Goal: Task Accomplishment & Management: Manage account settings

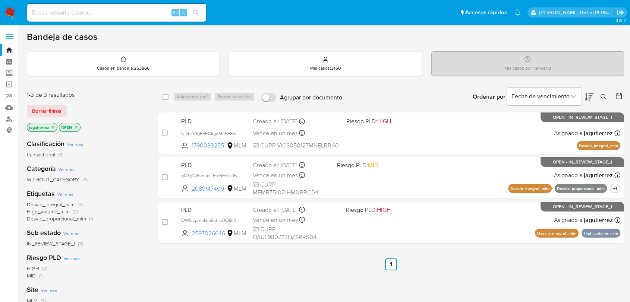
click at [51, 128] on icon "close-filter" at bounding box center [53, 127] width 4 height 4
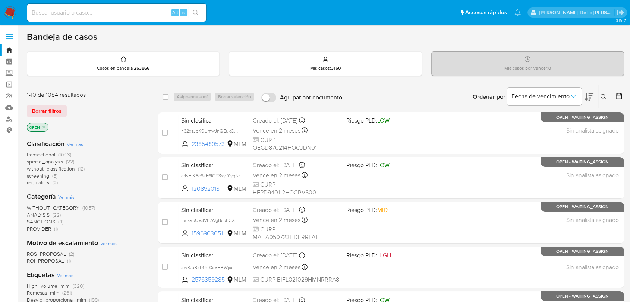
click at [39, 176] on span "screening" at bounding box center [38, 175] width 22 height 7
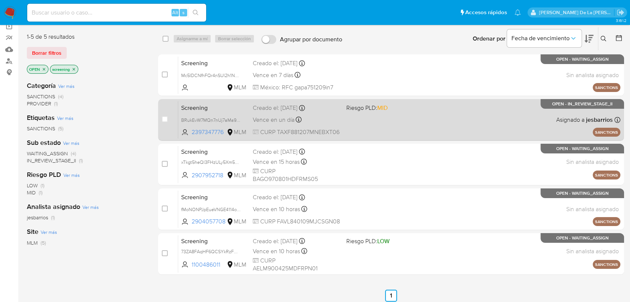
scroll to position [59, 0]
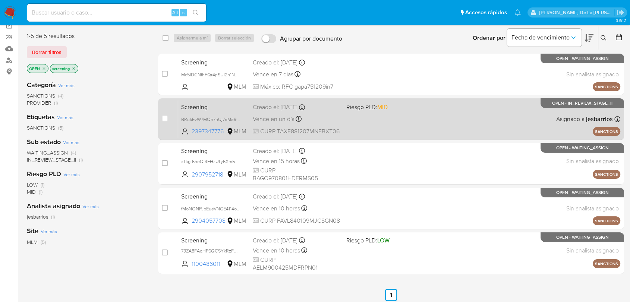
click at [399, 118] on span at bounding box center [389, 118] width 87 height 1
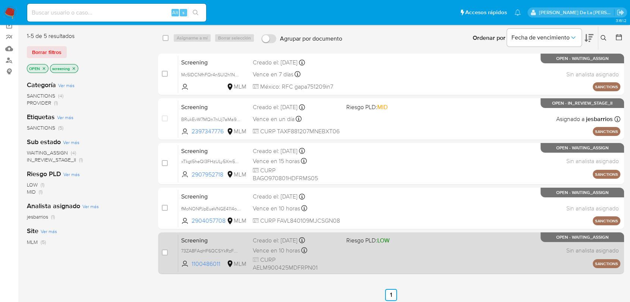
drag, startPoint x: 345, startPoint y: 249, endPoint x: 305, endPoint y: 243, distance: 40.3
drag, startPoint x: 305, startPoint y: 243, endPoint x: 340, endPoint y: 251, distance: 35.7
click at [340, 251] on div "Vence en 10 horas Vence el 06/10/2025 18:44:26" at bounding box center [296, 251] width 87 height 10
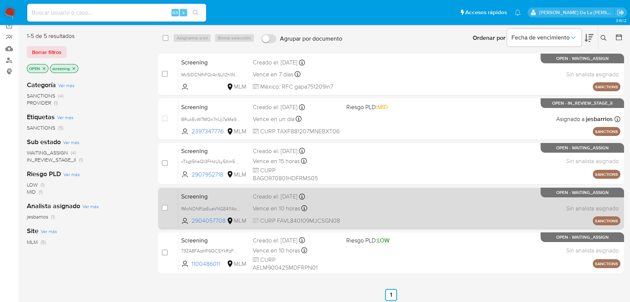
click at [371, 196] on div "Screening fMoNONPJpEueVNGE4114od04 2904057708 MLM Creado el: 03/10/2025 Creado …" at bounding box center [399, 209] width 442 height 38
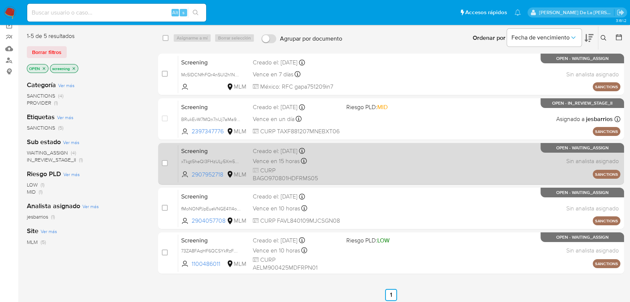
click at [357, 167] on div "Screening xTkgt5heQl3FHzULy5Xm5kdb 2907952718 MLM Creado el: 05/10/2025 Creado …" at bounding box center [399, 164] width 442 height 38
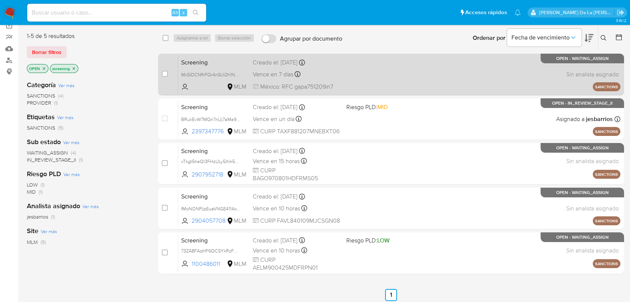
click at [363, 75] on div "Screening Mc5IDCNfhFQr4nSUl2h1N3Hx MLM Creado el: 05/10/2025 Creado el: 05/10/2…" at bounding box center [399, 75] width 442 height 38
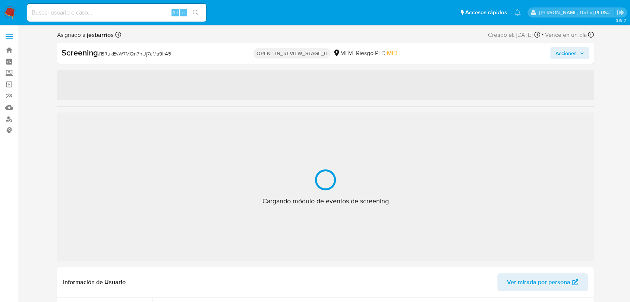
select select "10"
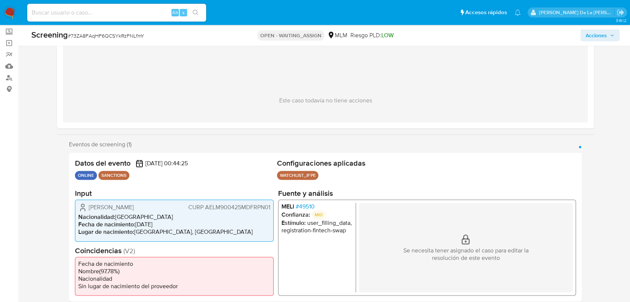
scroll to position [83, 0]
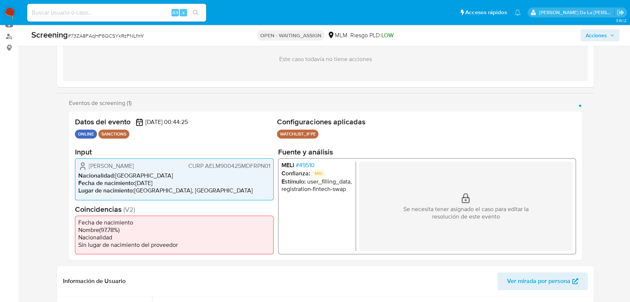
click at [130, 40] on div "Screening # 73ZA8FAqHF6QCSYkRzFNLfmY" at bounding box center [127, 34] width 193 height 11
copy span "73ZA8FAqHF6QCSYkRzFNLfmY"
click at [118, 33] on span "# 73ZA8FAqHF6QCSYkRzFNLfmY" at bounding box center [106, 35] width 76 height 7
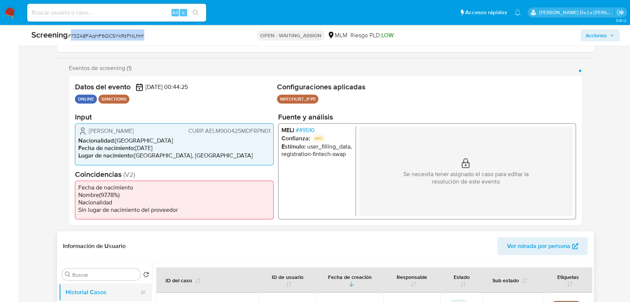
scroll to position [207, 0]
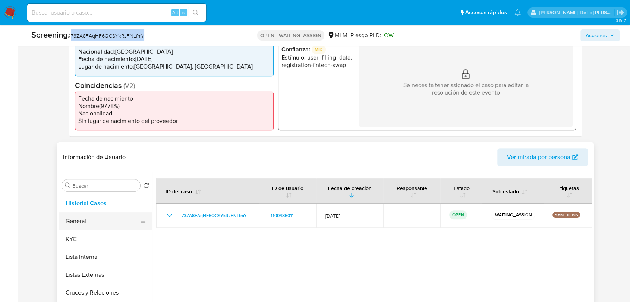
click at [89, 221] on button "General" at bounding box center [102, 221] width 87 height 18
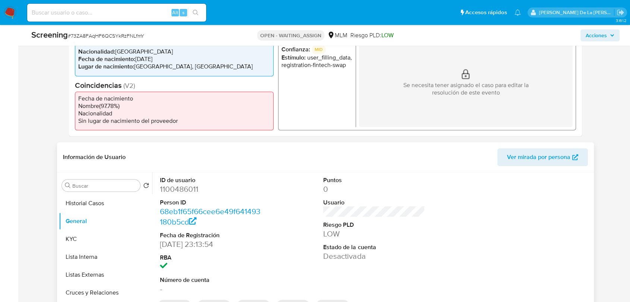
click at [178, 189] on dd "1100486011" at bounding box center [210, 189] width 101 height 10
copy dd "1100486011"
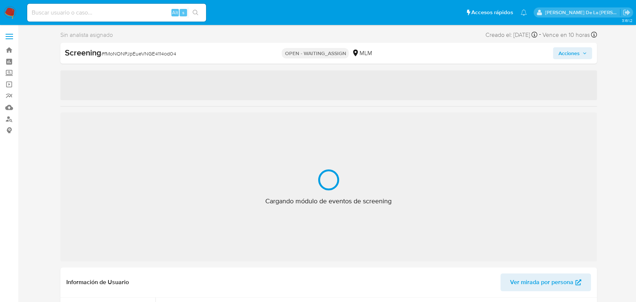
select select "10"
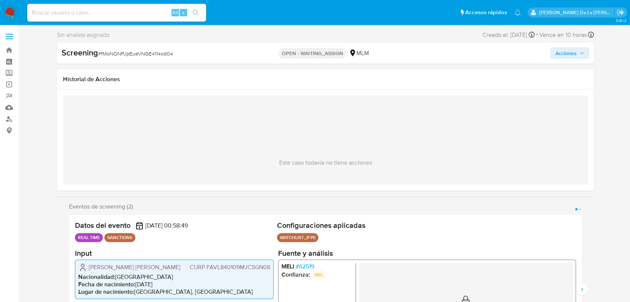
click at [147, 49] on div "Screening # fMoNONPJpEueVNGE4114od04" at bounding box center [147, 52] width 173 height 11
copy span "fMoNONPJpEueVNGE4114od04"
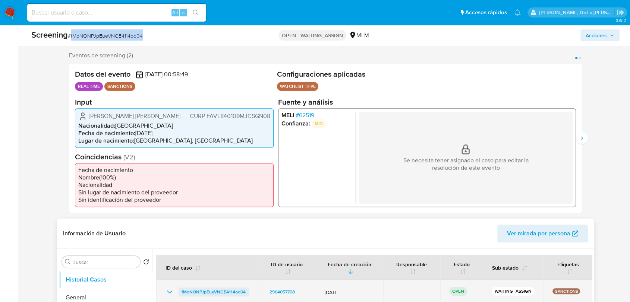
scroll to position [248, 0]
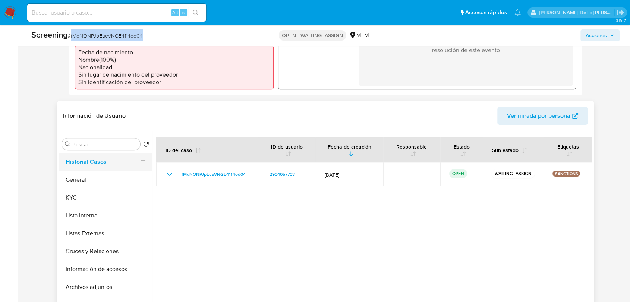
click at [99, 168] on button "Historial Casos" at bounding box center [102, 162] width 87 height 18
click at [99, 170] on button "Historial Casos" at bounding box center [102, 162] width 87 height 18
click at [117, 177] on button "General" at bounding box center [102, 180] width 87 height 18
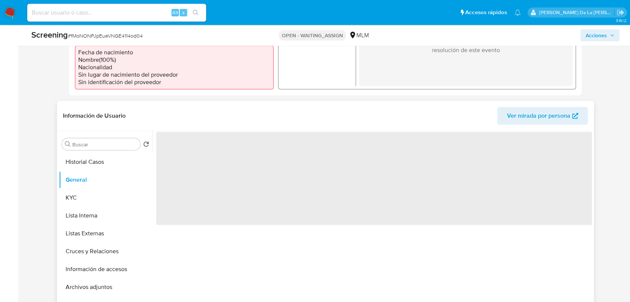
click at [190, 157] on span "‌" at bounding box center [374, 178] width 436 height 93
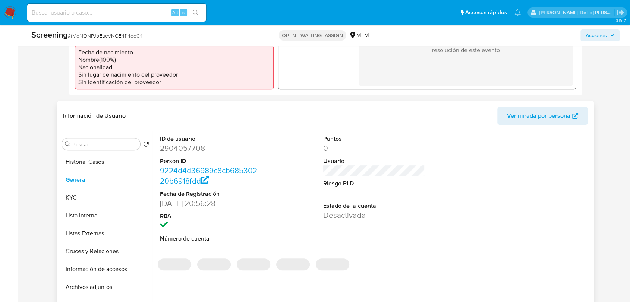
click at [190, 149] on dd "2904057708" at bounding box center [210, 148] width 101 height 10
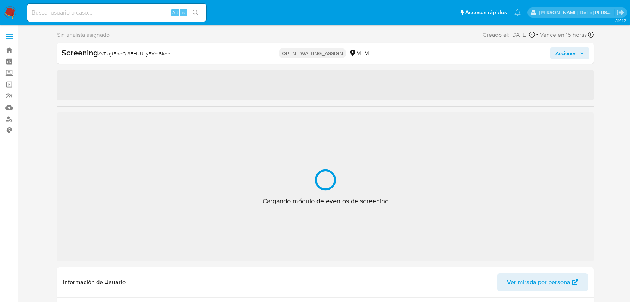
select select "10"
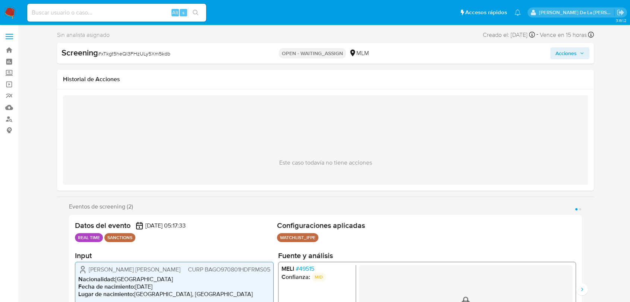
click at [133, 57] on div "Screening # xTkgt5heQl3FHzULy5Xm5kdb" at bounding box center [147, 52] width 173 height 11
copy span "xTkgt5heQl3FHzULy5Xm5kdb"
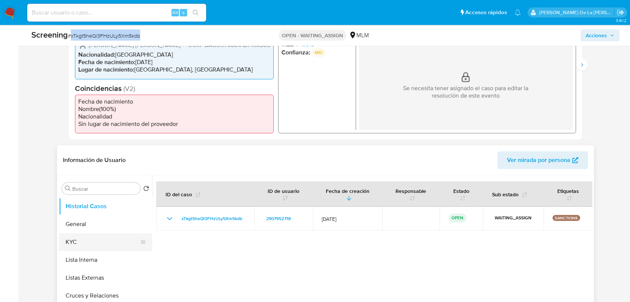
scroll to position [248, 0]
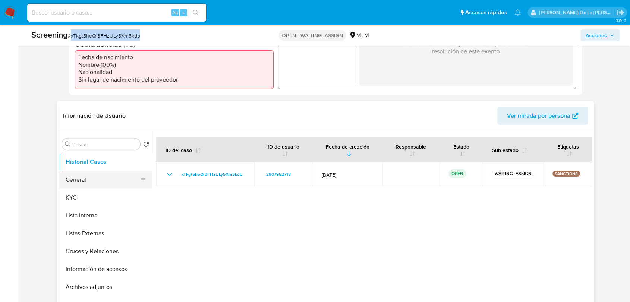
click at [88, 185] on button "General" at bounding box center [102, 180] width 87 height 18
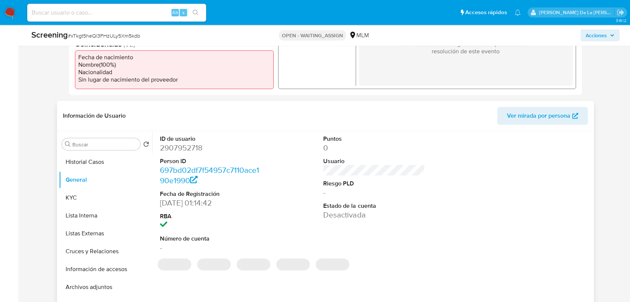
click at [186, 141] on dt "ID de usuario" at bounding box center [210, 139] width 101 height 8
click at [181, 152] on dd "2907952718" at bounding box center [210, 148] width 101 height 10
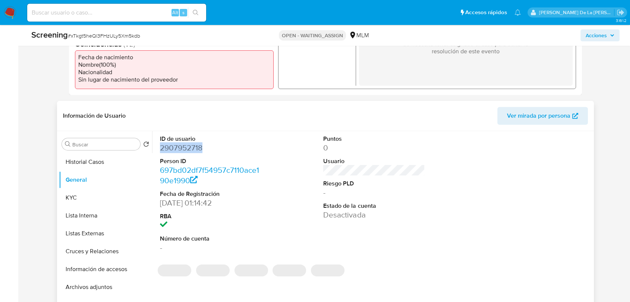
copy dd "2907952718"
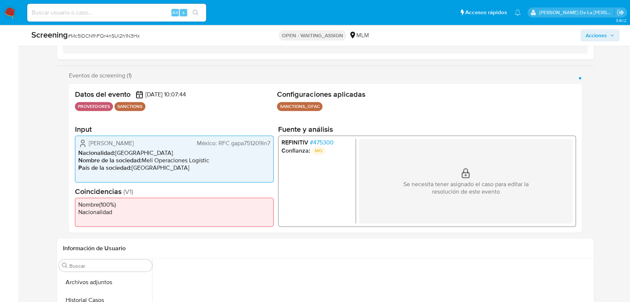
scroll to position [165, 0]
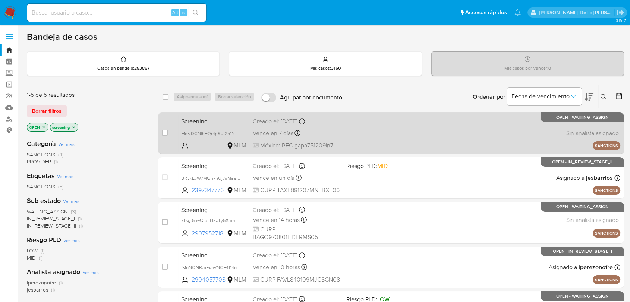
drag, startPoint x: 394, startPoint y: 122, endPoint x: 379, endPoint y: 127, distance: 15.7
click at [379, 127] on div "Screening Mc5IDCNfhFQr4nSUl2h1N3Hx MLM Creado el: 05/10/2025 Creado el: 05/10/2…" at bounding box center [399, 133] width 442 height 38
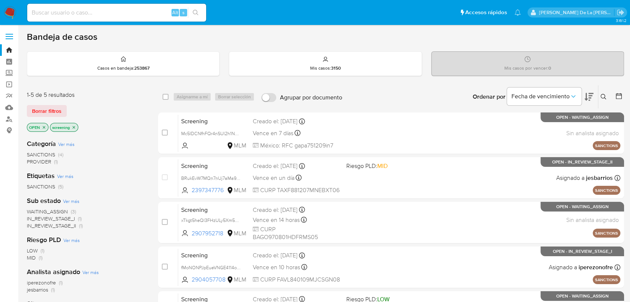
drag, startPoint x: 2, startPoint y: 4, endPoint x: 246, endPoint y: 16, distance: 244.0
click at [246, 16] on ul "Pausado Ver notificaciones Alt s Accesos rápidos Presiona las siguientes teclas…" at bounding box center [273, 12] width 501 height 19
click at [19, 14] on nav "Pausado Ver notificaciones Alt s Accesos rápidos Presiona las siguientes teclas…" at bounding box center [315, 12] width 630 height 25
click at [8, 14] on img at bounding box center [10, 12] width 13 height 13
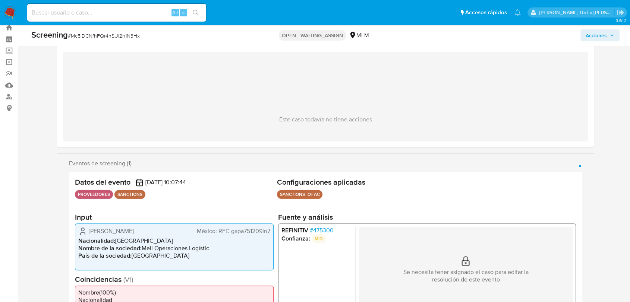
scroll to position [23, 0]
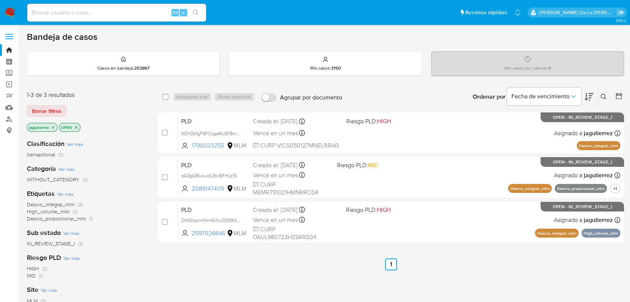
click at [52, 125] on icon "close-filter" at bounding box center [53, 127] width 4 height 4
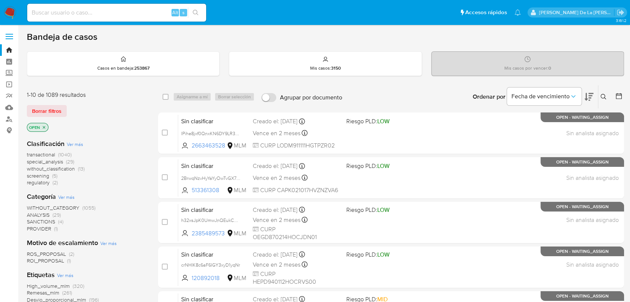
click at [604, 94] on icon at bounding box center [603, 97] width 6 height 6
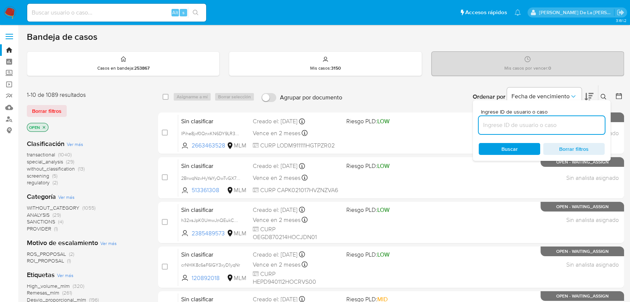
click at [500, 127] on input at bounding box center [541, 125] width 126 height 10
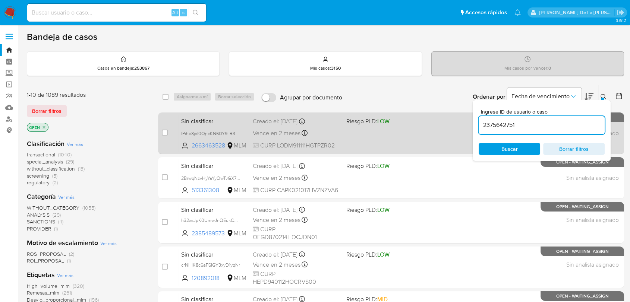
type input "2375642751"
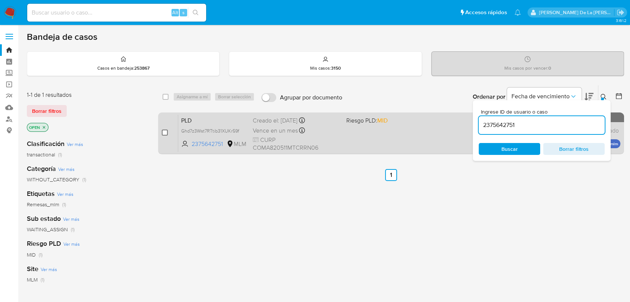
click at [164, 132] on input "checkbox" at bounding box center [165, 133] width 6 height 6
checkbox input "true"
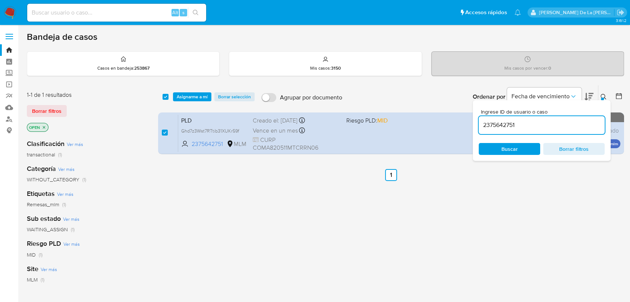
click at [506, 115] on div "Ingrese ID de usuario o caso 2375642751" at bounding box center [541, 121] width 126 height 25
click at [507, 123] on input "2375642751" at bounding box center [541, 125] width 126 height 10
paste input "760599452"
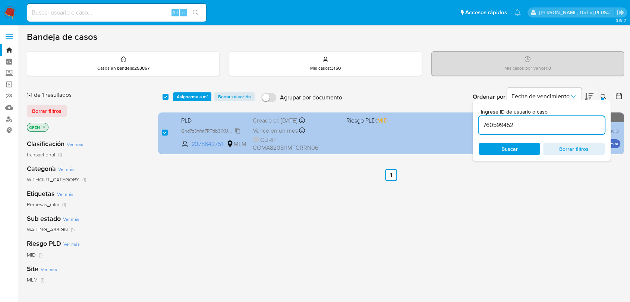
type input "760599452"
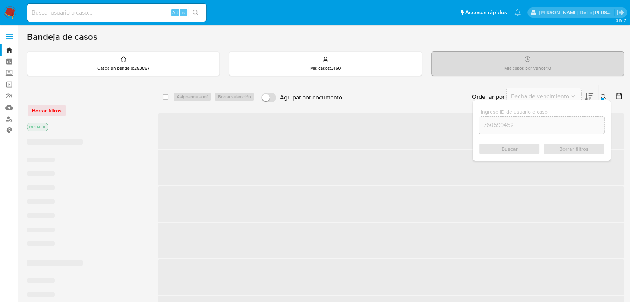
checkbox input "false"
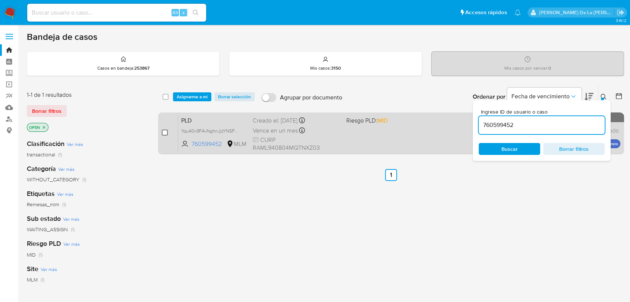
click at [162, 133] on input "checkbox" at bounding box center [165, 133] width 6 height 6
checkbox input "true"
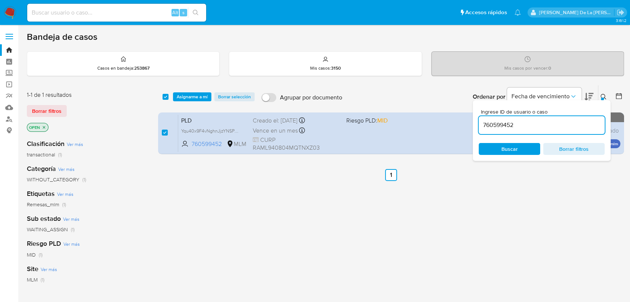
click at [495, 123] on input "760599452" at bounding box center [541, 125] width 126 height 10
type input "75306037"
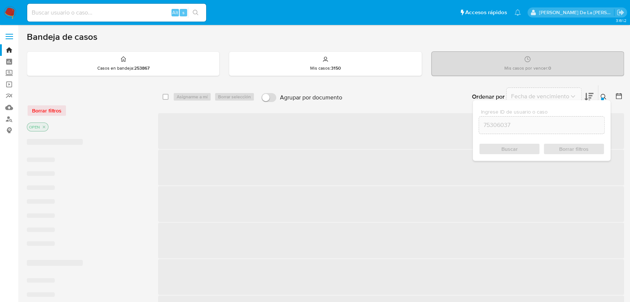
checkbox input "false"
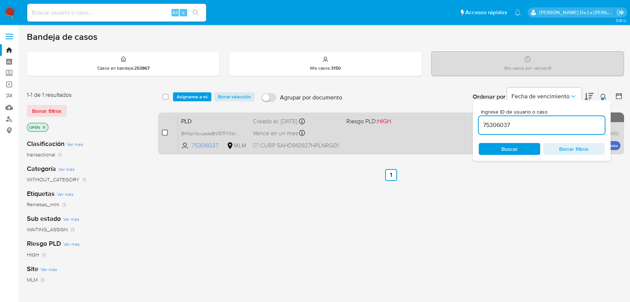
click at [162, 133] on input "checkbox" at bounding box center [165, 133] width 6 height 6
checkbox input "true"
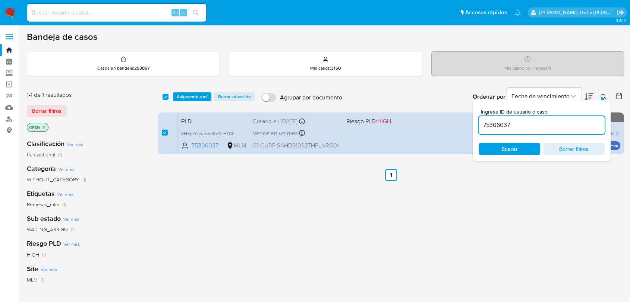
click at [492, 122] on input "75306037" at bounding box center [541, 125] width 126 height 10
type input "103902401"
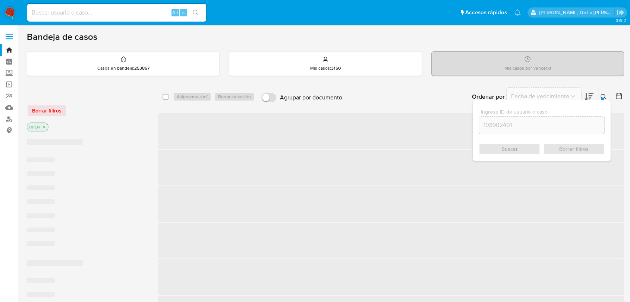
checkbox input "false"
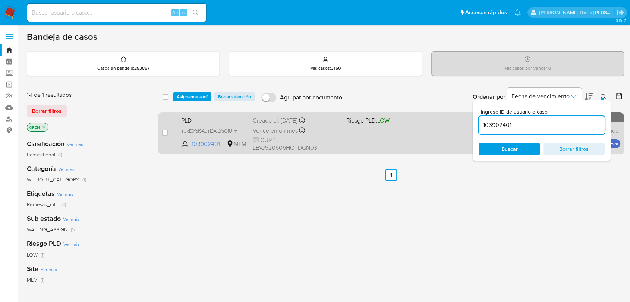
click at [164, 136] on div "case-item-checkbox" at bounding box center [165, 133] width 6 height 9
click at [164, 134] on input "checkbox" at bounding box center [165, 133] width 6 height 6
checkbox input "true"
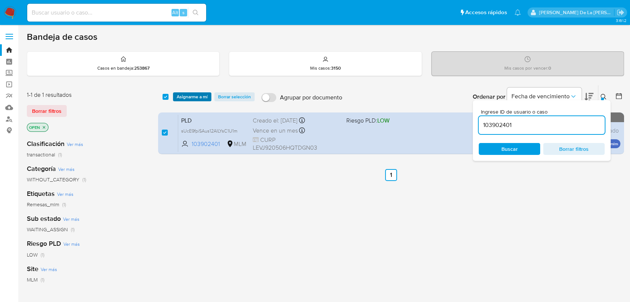
click at [187, 94] on span "Asignarme a mí" at bounding box center [192, 96] width 31 height 7
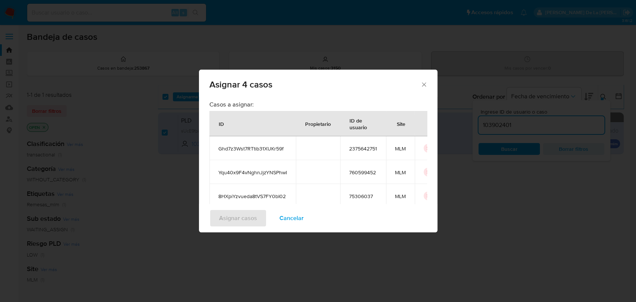
scroll to position [90, 0]
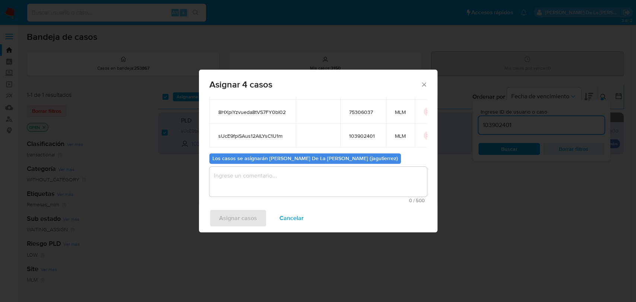
click at [236, 197] on div "0 / 500 500 caracteres restantes" at bounding box center [318, 185] width 218 height 36
click at [238, 189] on textarea "assign-modal" at bounding box center [318, 182] width 218 height 30
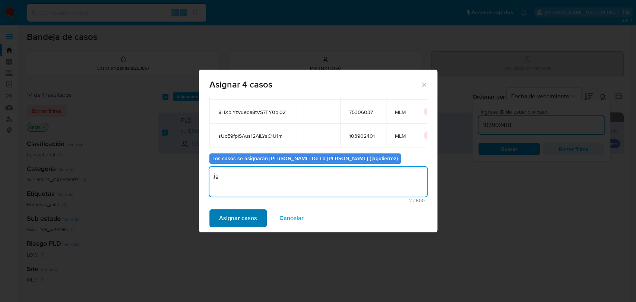
type textarea "jg"
click at [217, 224] on button "Asignar casos" at bounding box center [237, 218] width 57 height 18
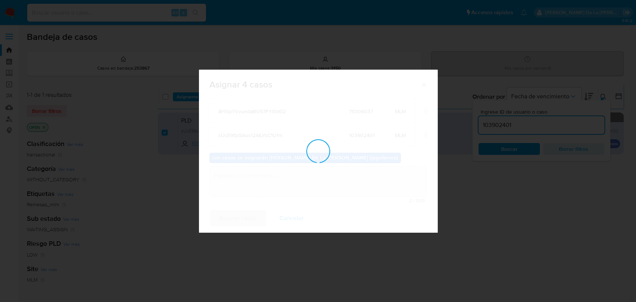
checkbox input "false"
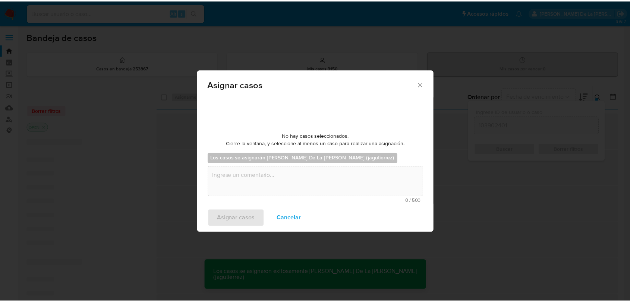
scroll to position [45, 0]
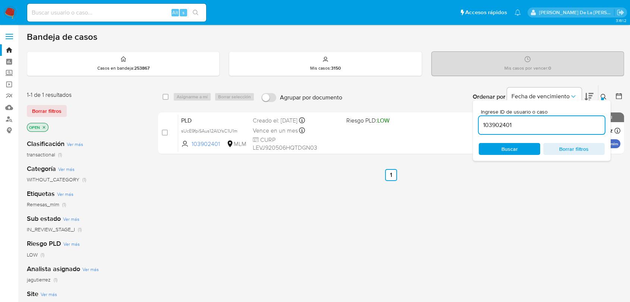
click at [8, 14] on img at bounding box center [10, 12] width 13 height 13
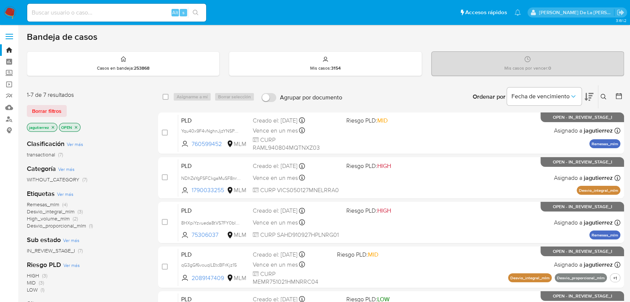
click at [51, 205] on span "Remesas_mlm" at bounding box center [43, 204] width 32 height 7
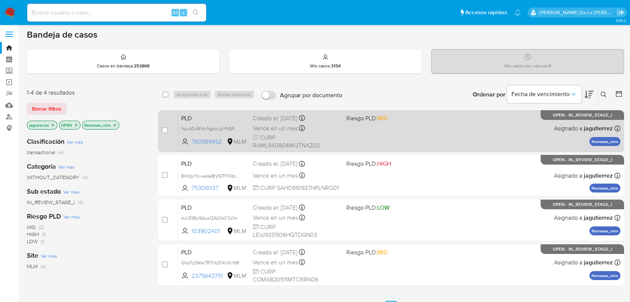
scroll to position [41, 0]
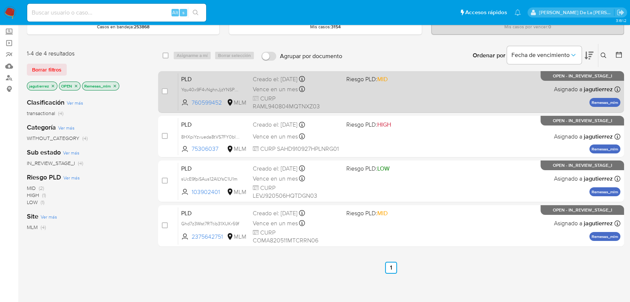
click at [410, 88] on span at bounding box center [389, 88] width 87 height 1
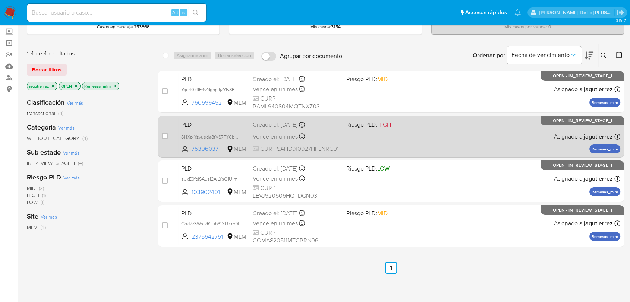
click at [407, 134] on div "PLD 8HXpiYzvueda8tVS7FY0bI02 75306037 MLM Riesgo PLD: HIGH Creado el: 12/09/202…" at bounding box center [399, 137] width 442 height 38
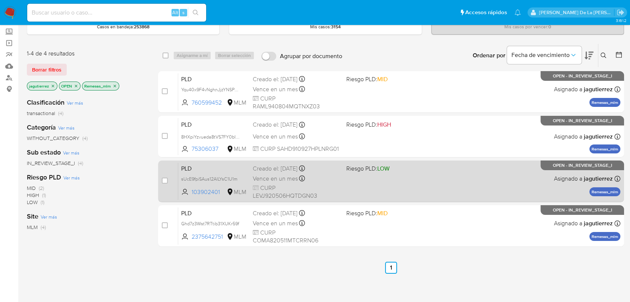
click at [373, 186] on div "PLD sUcE9fpiSAus12AILYsC1U1m 103902401 MLM Riesgo PLD: LOW Creado el: 12/09/202…" at bounding box center [399, 181] width 442 height 38
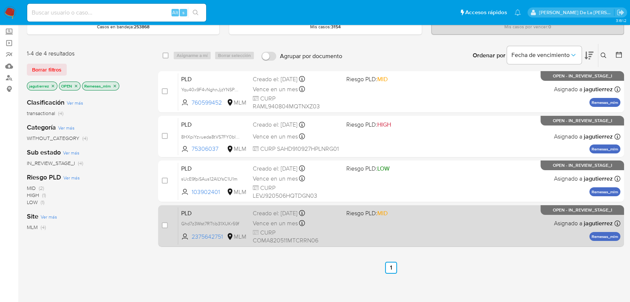
click at [379, 242] on div "PLD Ghd7z3Wst7RTtib31XUKr59f 2375642751 MLM Riesgo PLD: MID Creado el: 12/09/20…" at bounding box center [399, 226] width 442 height 38
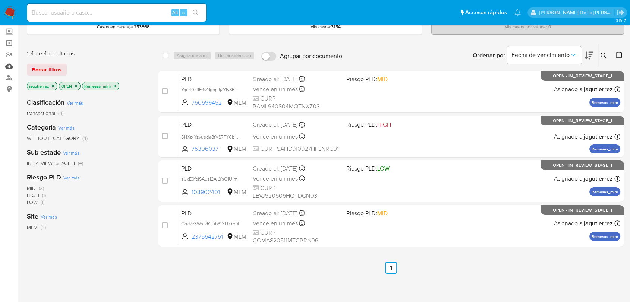
click at [10, 64] on link "Mulan" at bounding box center [44, 66] width 89 height 12
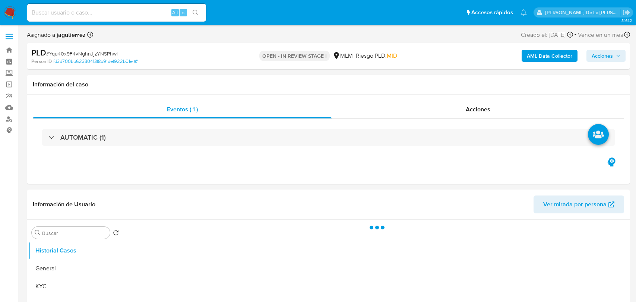
select select "10"
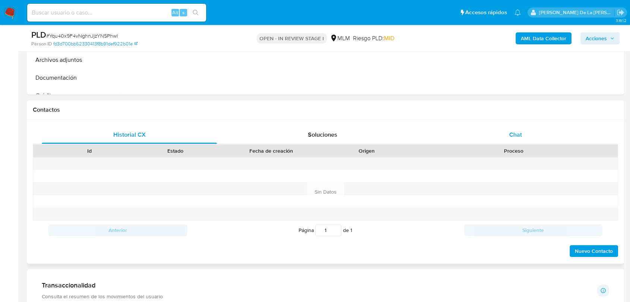
click at [501, 134] on div "Chat" at bounding box center [515, 135] width 175 height 18
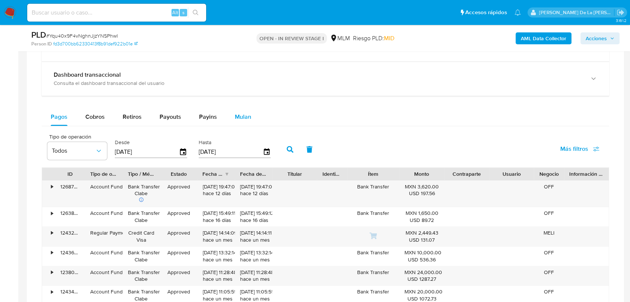
click at [245, 115] on span "Mulan" at bounding box center [243, 117] width 16 height 9
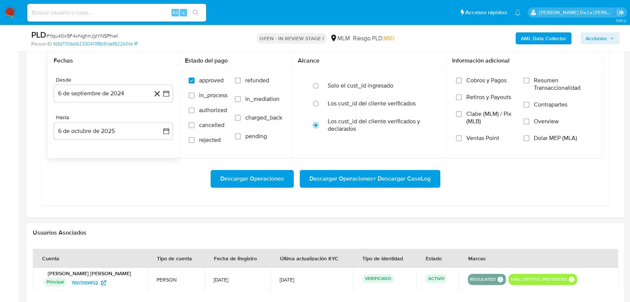
scroll to position [787, 0]
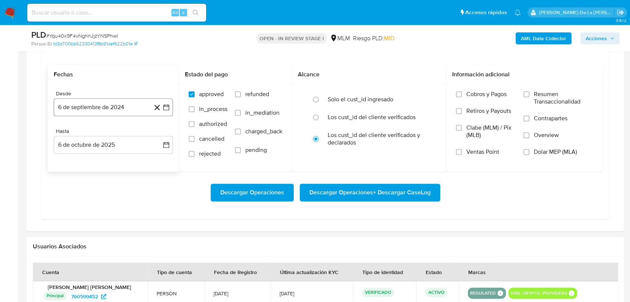
click at [168, 110] on icon "button" at bounding box center [165, 107] width 7 height 7
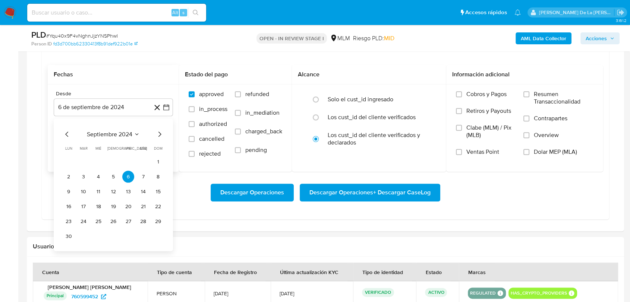
click at [162, 133] on icon "Mes siguiente" at bounding box center [159, 134] width 9 height 9
click at [161, 133] on icon "Mes siguiente" at bounding box center [159, 134] width 9 height 9
click at [161, 132] on icon "Mes siguiente" at bounding box center [159, 134] width 9 height 9
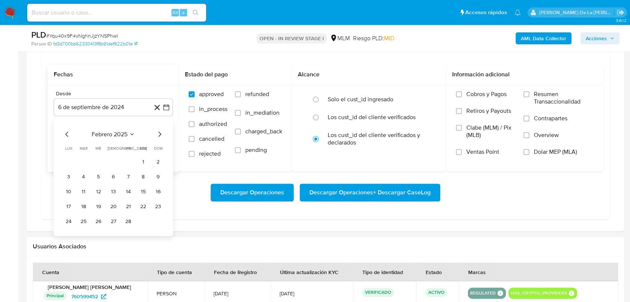
click at [161, 132] on icon "Mes siguiente" at bounding box center [159, 134] width 9 height 9
click at [162, 133] on icon "Mes siguiente" at bounding box center [159, 134] width 9 height 9
click at [110, 162] on button "1" at bounding box center [113, 162] width 12 height 12
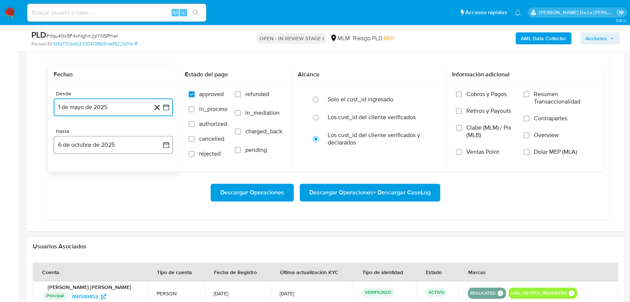
click at [118, 152] on button "6 de octubre de 2025" at bounding box center [113, 145] width 119 height 18
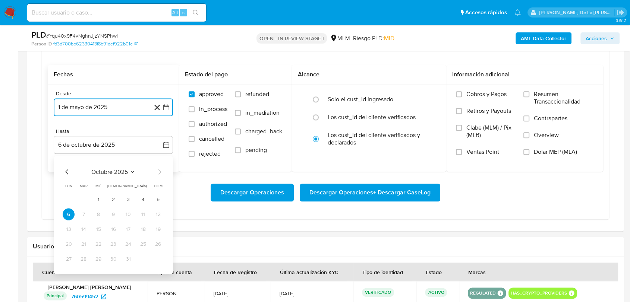
click at [66, 172] on icon "Mes anterior" at bounding box center [66, 171] width 3 height 5
click at [84, 256] on button "30" at bounding box center [84, 259] width 12 height 12
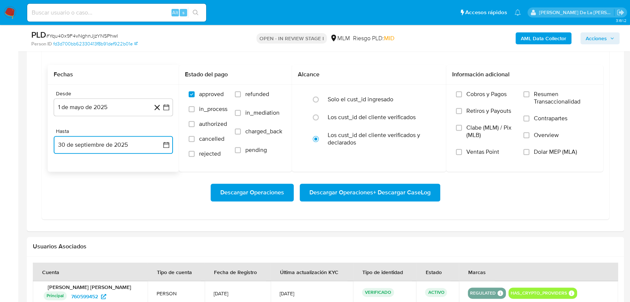
click at [83, 144] on button "30 de septiembre de 2025" at bounding box center [113, 145] width 119 height 18
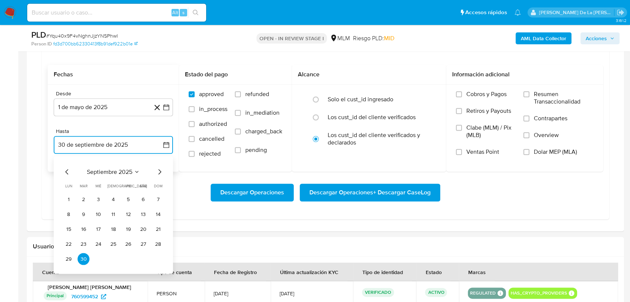
click at [63, 173] on icon "Mes anterior" at bounding box center [67, 171] width 9 height 9
click at [158, 260] on button "31" at bounding box center [158, 259] width 12 height 12
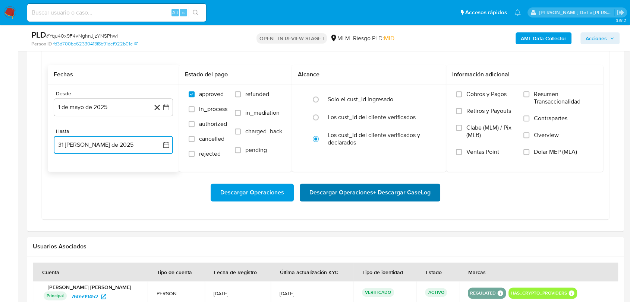
click at [354, 195] on span "Descargar Operaciones + Descargar CaseLog" at bounding box center [369, 192] width 121 height 16
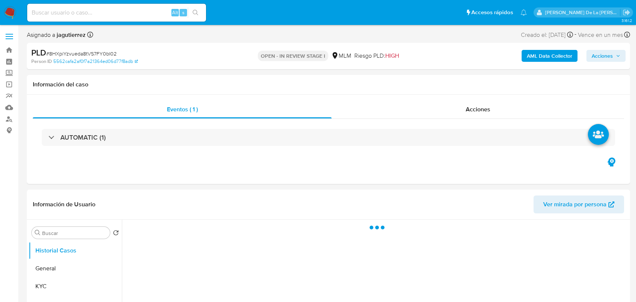
select select "10"
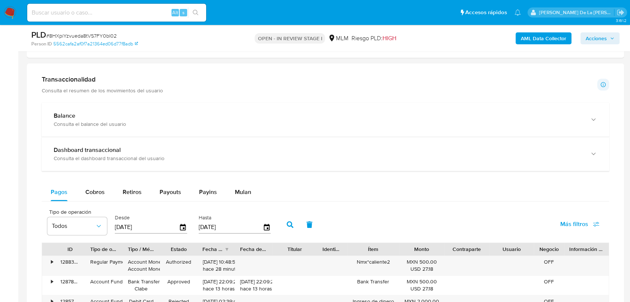
scroll to position [538, 0]
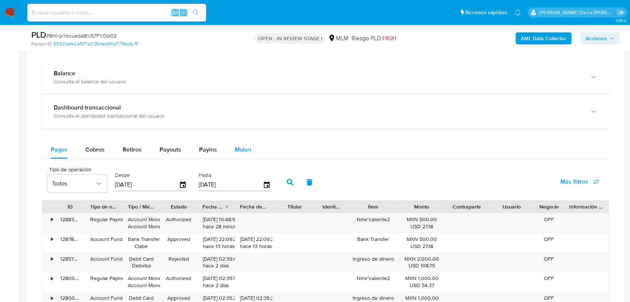
click at [246, 149] on span "Mulan" at bounding box center [243, 149] width 16 height 9
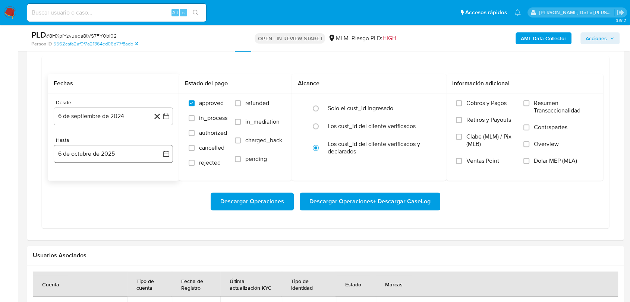
scroll to position [621, 0]
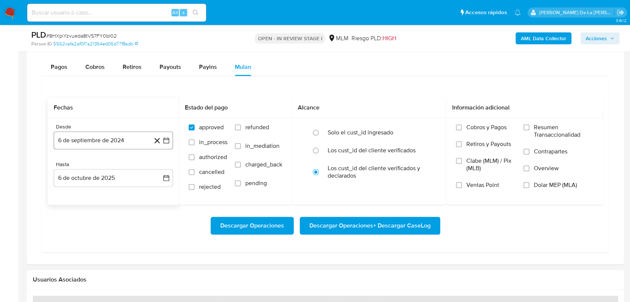
click at [164, 141] on icon "button" at bounding box center [165, 140] width 7 height 7
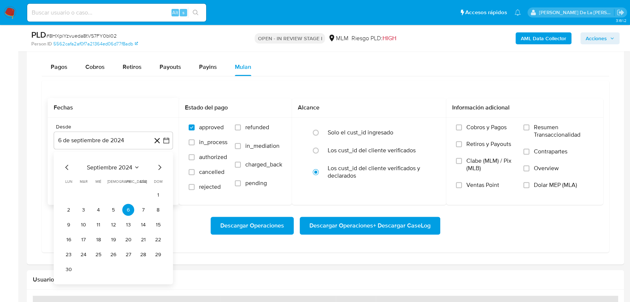
click at [164, 167] on div "septiembre 2024 septiembre 2024 lun lunes mar martes mié miércoles jue jueves v…" at bounding box center [113, 218] width 119 height 133
click at [163, 167] on icon "Mes siguiente" at bounding box center [159, 167] width 9 height 9
click at [162, 167] on icon "Mes siguiente" at bounding box center [159, 167] width 9 height 9
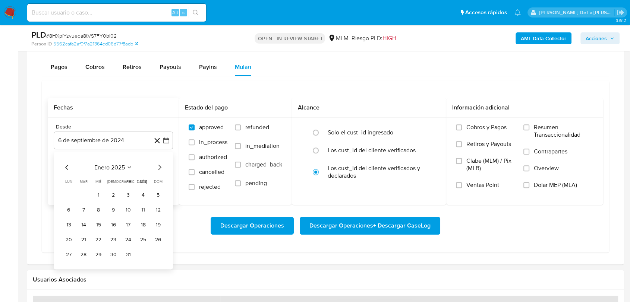
click at [162, 167] on icon "Mes siguiente" at bounding box center [159, 167] width 9 height 9
click at [111, 195] on button "1" at bounding box center [113, 195] width 12 height 12
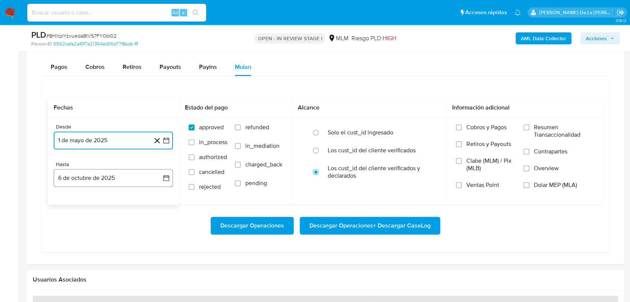
click at [107, 172] on button "6 de octubre de 2025" at bounding box center [113, 178] width 119 height 18
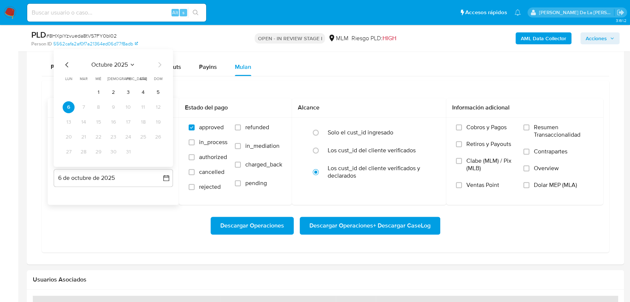
click at [65, 60] on icon "Mes anterior" at bounding box center [67, 64] width 9 height 9
click at [64, 62] on icon "Mes anterior" at bounding box center [67, 64] width 9 height 9
click at [155, 61] on icon "Mes siguiente" at bounding box center [159, 64] width 9 height 9
click at [155, 152] on button "31" at bounding box center [158, 152] width 12 height 12
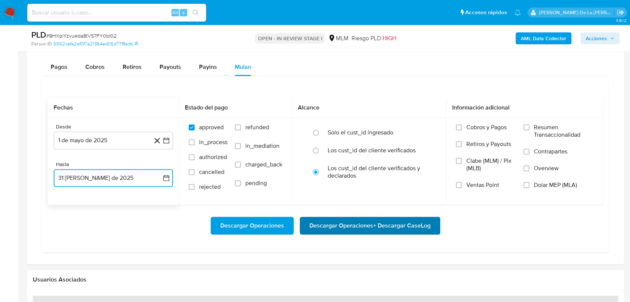
click at [376, 227] on span "Descargar Operaciones + Descargar CaseLog" at bounding box center [369, 226] width 121 height 16
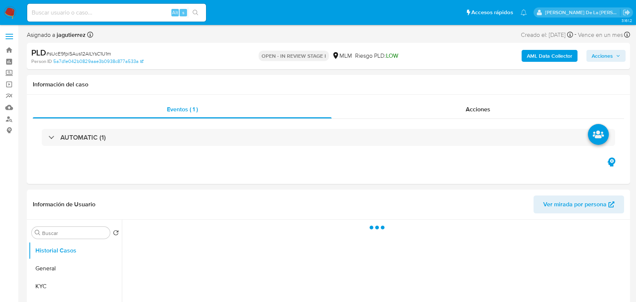
select select "10"
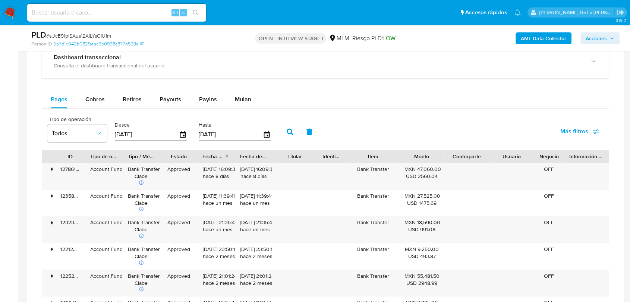
scroll to position [621, 0]
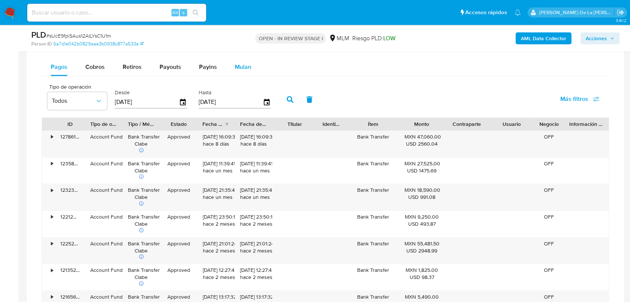
drag, startPoint x: 246, startPoint y: 63, endPoint x: 243, endPoint y: 66, distance: 4.0
click at [244, 63] on span "Mulan" at bounding box center [243, 67] width 16 height 9
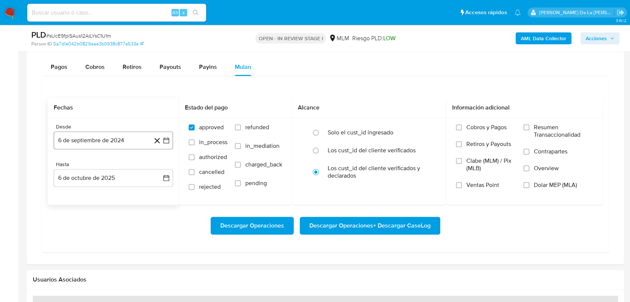
click at [166, 139] on icon "button" at bounding box center [166, 141] width 6 height 6
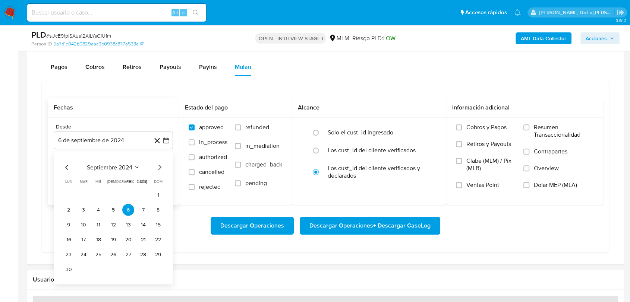
click at [159, 167] on icon "Mes siguiente" at bounding box center [159, 167] width 9 height 9
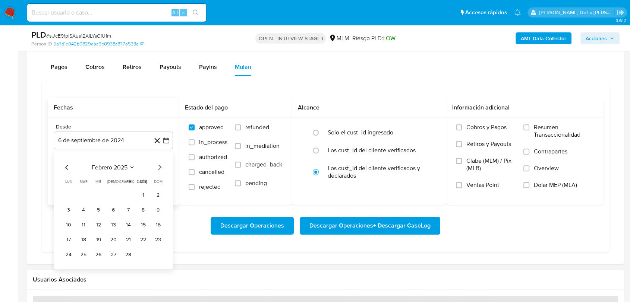
click at [159, 167] on icon "Mes siguiente" at bounding box center [159, 167] width 9 height 9
click at [113, 198] on button "1" at bounding box center [113, 195] width 12 height 12
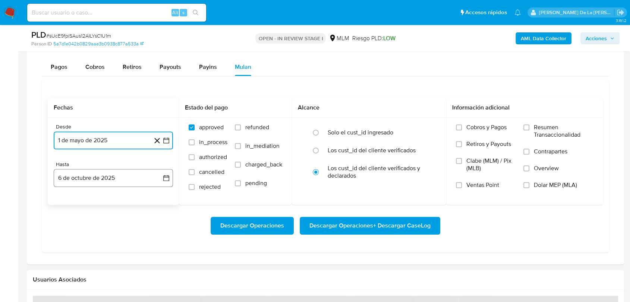
click at [111, 176] on button "6 de octubre de 2025" at bounding box center [113, 178] width 119 height 18
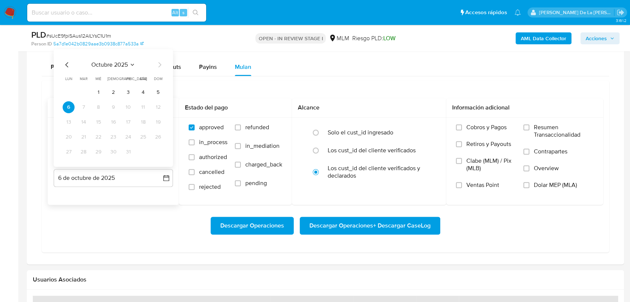
click at [70, 63] on icon "Mes anterior" at bounding box center [67, 64] width 9 height 9
click at [158, 151] on button "31" at bounding box center [158, 152] width 12 height 12
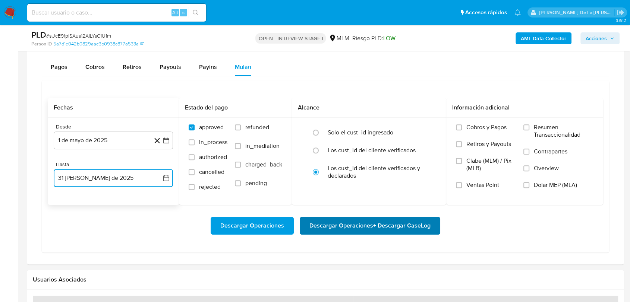
click at [334, 227] on span "Descargar Operaciones + Descargar CaseLog" at bounding box center [369, 226] width 121 height 16
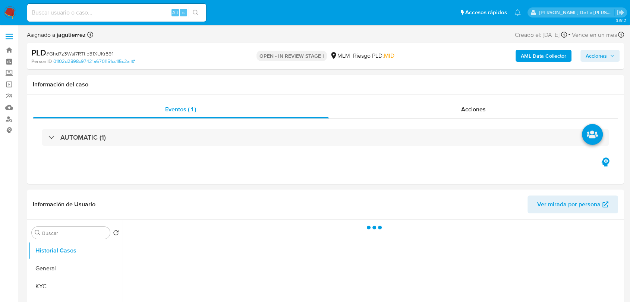
select select "10"
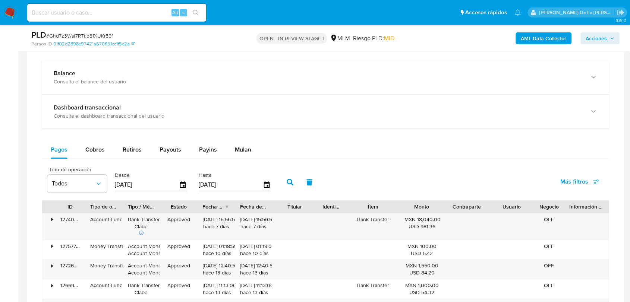
scroll to position [579, 0]
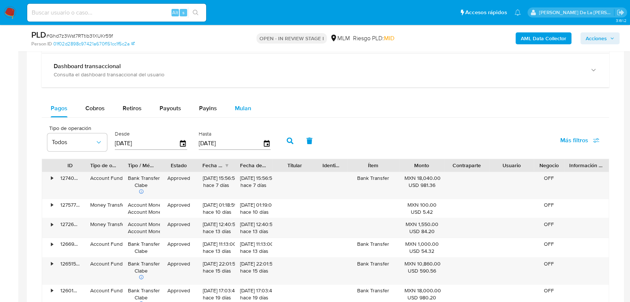
click at [236, 101] on div "Mulan" at bounding box center [243, 108] width 16 height 18
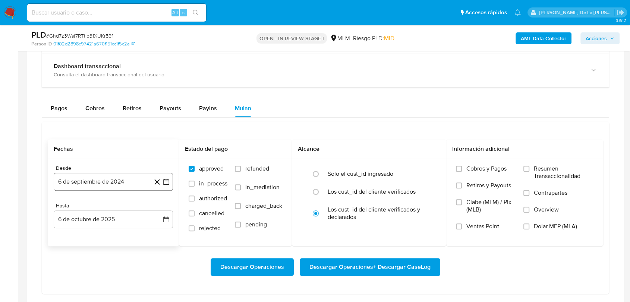
click at [164, 185] on icon "button" at bounding box center [165, 181] width 7 height 7
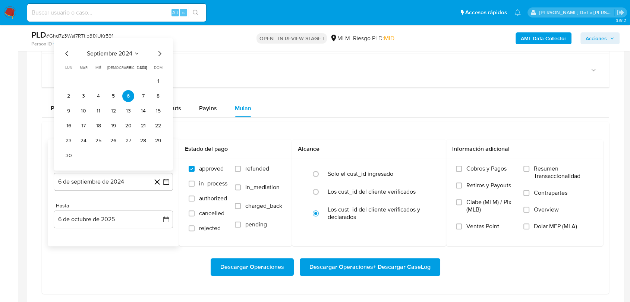
click at [162, 51] on icon "Mes siguiente" at bounding box center [159, 53] width 9 height 9
click at [162, 51] on div "PLD # Ghd7z3Wst7RTtib31XUKr59f Person ID 01f02d2898c97421a670f151cc1f5c2a OPEN …" at bounding box center [325, 38] width 597 height 26
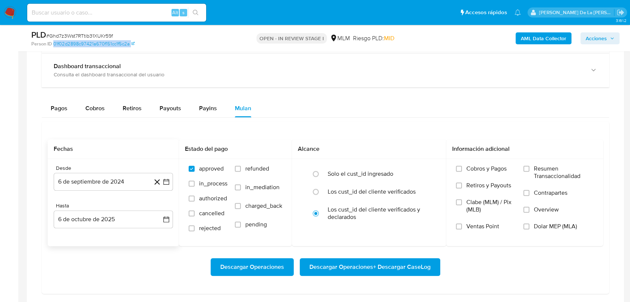
click at [162, 51] on div "PLD # Ghd7z3Wst7RTtib31XUKr59f Person ID 01f02d2898c97421a670f151cc1f5c2a OPEN …" at bounding box center [325, 38] width 597 height 26
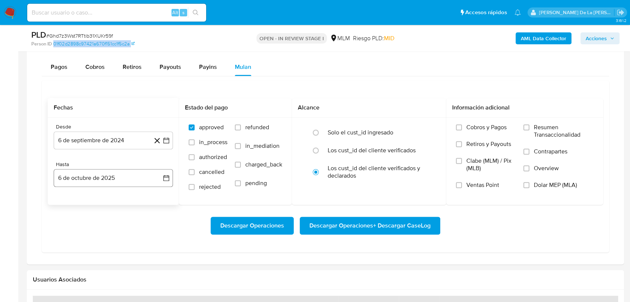
scroll to position [662, 0]
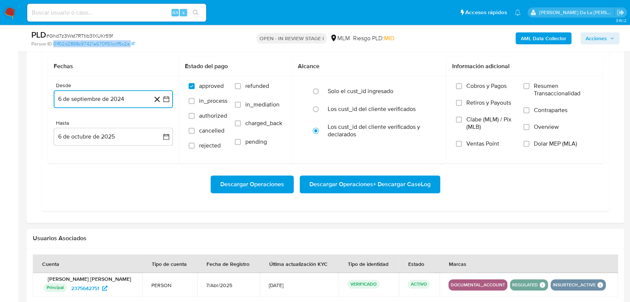
click at [165, 98] on icon "button" at bounding box center [165, 98] width 7 height 7
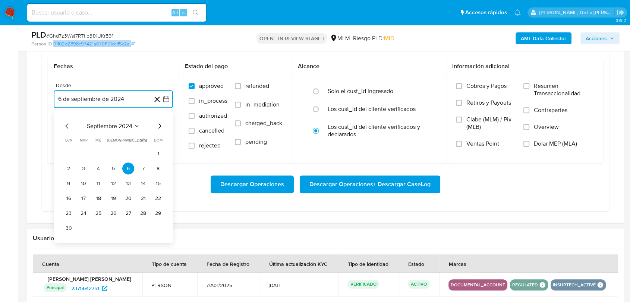
click at [158, 126] on icon "Mes siguiente" at bounding box center [159, 125] width 9 height 9
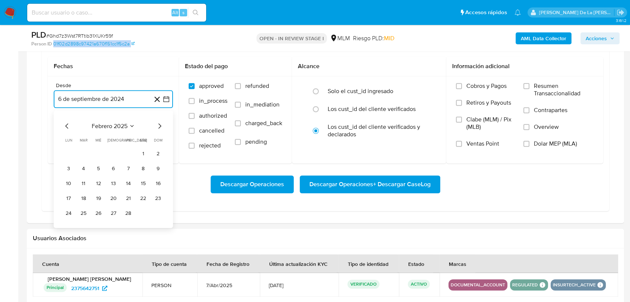
click at [158, 126] on icon "Mes siguiente" at bounding box center [159, 125] width 9 height 9
click at [156, 122] on icon "Mes siguiente" at bounding box center [159, 125] width 9 height 9
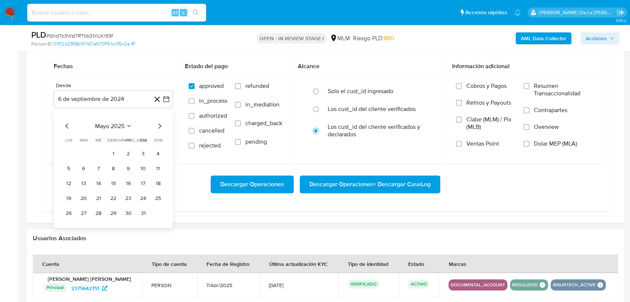
click at [105, 148] on tr "1 2 3 4" at bounding box center [113, 154] width 101 height 12
click at [110, 150] on button "1" at bounding box center [113, 154] width 12 height 12
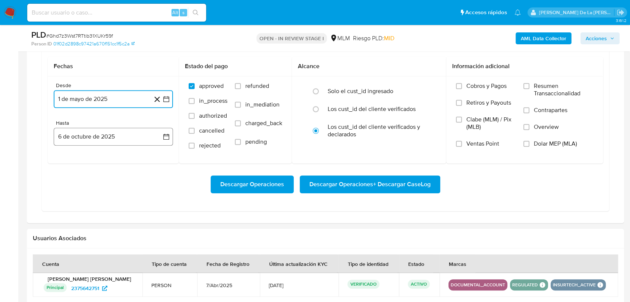
click at [112, 135] on button "6 de octubre de 2025" at bounding box center [113, 137] width 119 height 18
click at [65, 162] on icon "Mes anterior" at bounding box center [67, 163] width 9 height 9
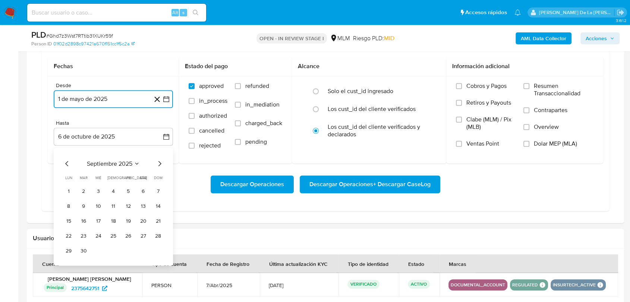
click at [65, 162] on icon "Mes anterior" at bounding box center [67, 163] width 9 height 9
click at [160, 250] on button "31" at bounding box center [158, 251] width 12 height 12
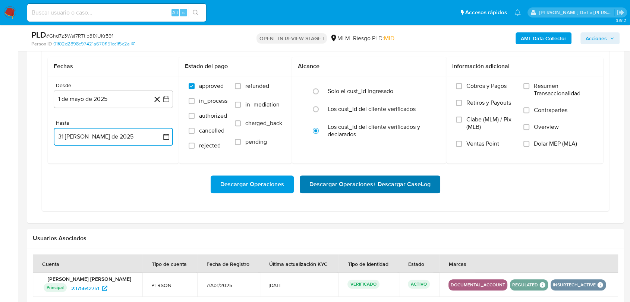
click at [330, 176] on span "Descargar Operaciones + Descargar CaseLog" at bounding box center [369, 184] width 121 height 16
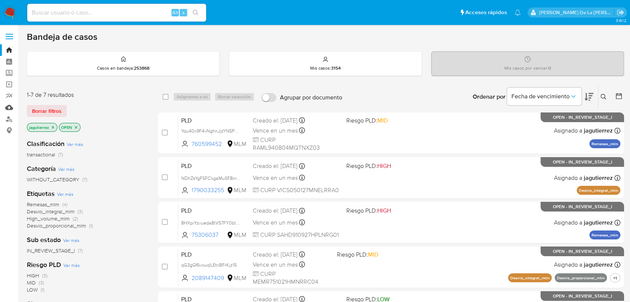
click at [10, 111] on link "Mulan" at bounding box center [44, 108] width 89 height 12
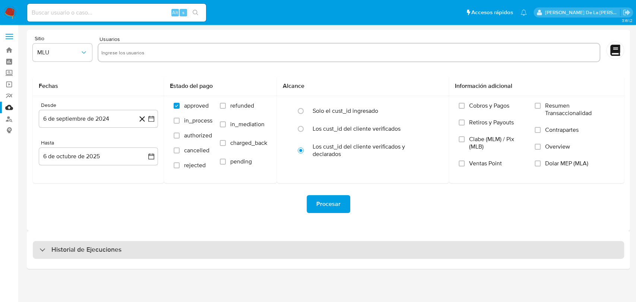
click at [98, 249] on h3 "Historial de Ejecuciones" at bounding box center [86, 250] width 70 height 9
select select "10"
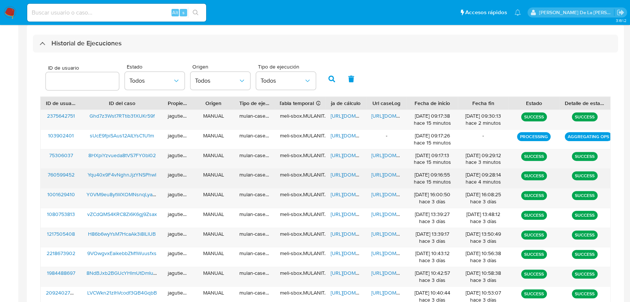
scroll to position [207, 0]
click at [346, 175] on span "https://docs.google.com/spreadsheets/d/1buPLs8HiFSydgxoEeTsPFlG4fjaFxuDXJKu9Diy…" at bounding box center [356, 174] width 51 height 7
click at [390, 170] on div "https://docs.google.com/document/d/1ZVm8mvpJlAct6rDXwsPQpLZO8FQ4VFwL1fr_6jGG-5c…" at bounding box center [386, 177] width 41 height 19
click at [392, 178] on div "https://docs.google.com/document/d/1ZVm8mvpJlAct6rDXwsPQpLZO8FQ4VFwL1fr_6jGG-5c…" at bounding box center [386, 177] width 41 height 19
click at [386, 174] on span "https://docs.google.com/document/d/1ZVm8mvpJlAct6rDXwsPQpLZO8FQ4VFwL1fr_6jGG-5c…" at bounding box center [396, 174] width 51 height 7
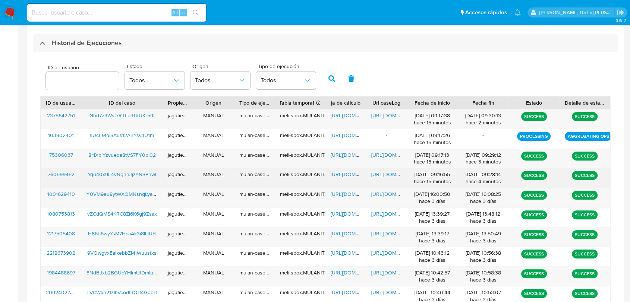
click at [102, 174] on span "Yqu40x9F4vNghnJjzYNSPhwI" at bounding box center [122, 174] width 69 height 7
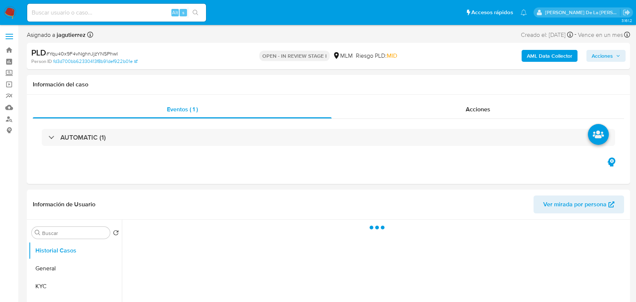
select select "10"
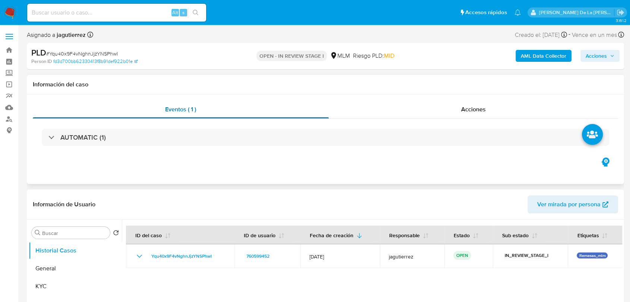
scroll to position [83, 0]
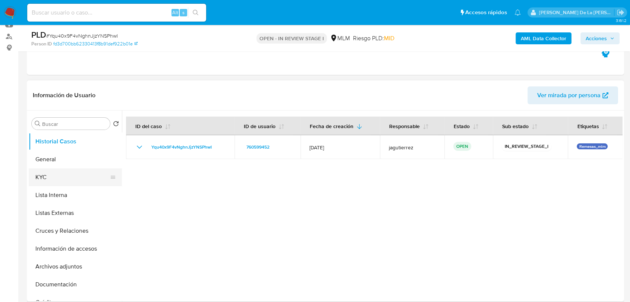
click at [60, 177] on button "KYC" at bounding box center [72, 177] width 87 height 18
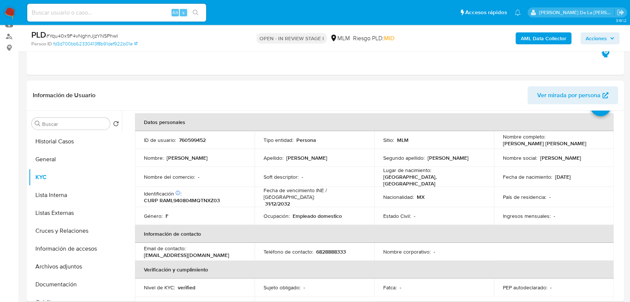
scroll to position [0, 0]
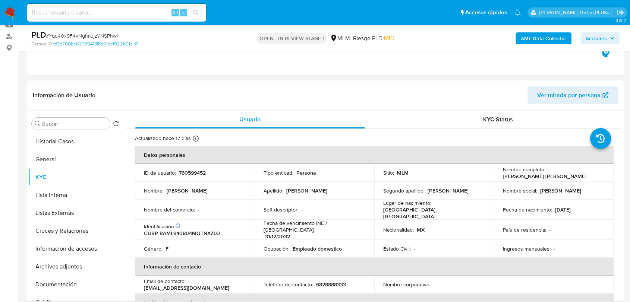
drag, startPoint x: 568, startPoint y: 174, endPoint x: 506, endPoint y: 178, distance: 62.4
click at [506, 180] on td "Nombre completo : [PERSON_NAME] [PERSON_NAME]" at bounding box center [554, 173] width 120 height 18
drag, startPoint x: 500, startPoint y: 175, endPoint x: 563, endPoint y: 174, distance: 63.0
click at [563, 174] on div "Nombre completo : [PERSON_NAME] [PERSON_NAME]" at bounding box center [554, 172] width 102 height 13
click at [79, 243] on button "Información de accesos" at bounding box center [72, 249] width 87 height 18
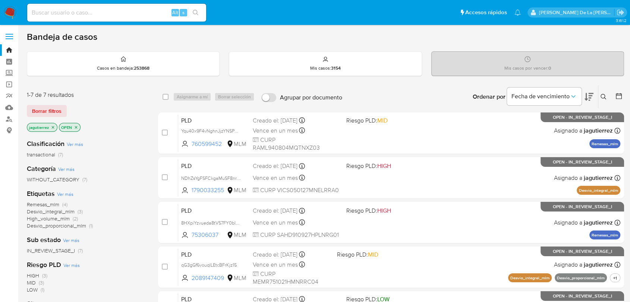
click at [605, 96] on icon at bounding box center [603, 97] width 6 height 6
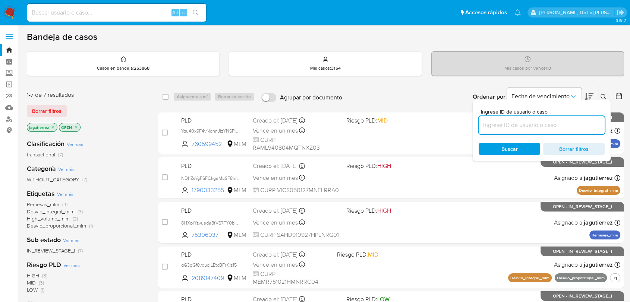
click at [504, 127] on input at bounding box center [541, 125] width 126 height 10
type input "FuFl6H5S1OLDcU4cA0LhpC7W"
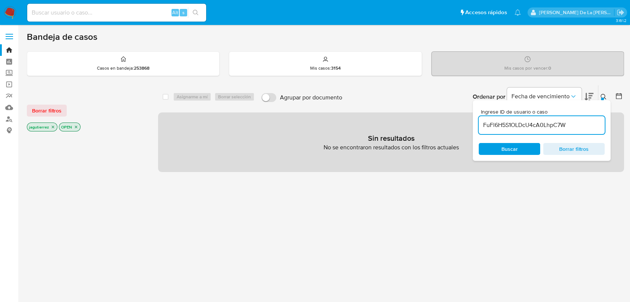
click at [54, 130] on p "jagutierrez" at bounding box center [42, 127] width 30 height 8
click at [54, 127] on icon "close-filter" at bounding box center [53, 127] width 4 height 4
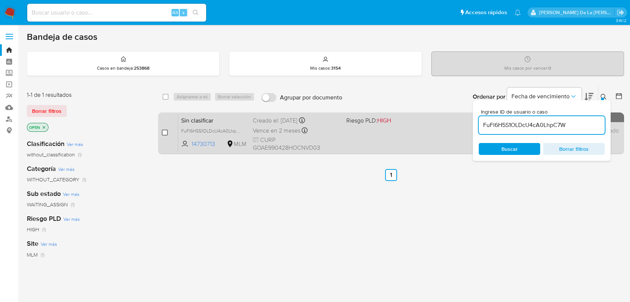
click at [164, 133] on input "checkbox" at bounding box center [165, 133] width 6 height 6
checkbox input "true"
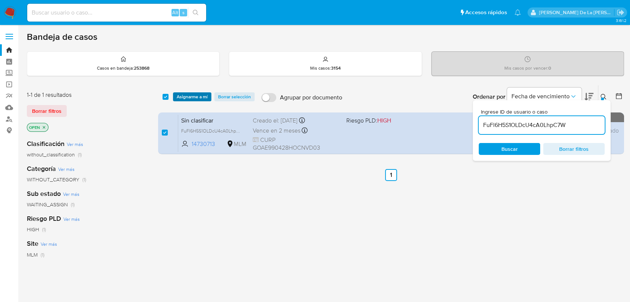
click at [187, 94] on span "Asignarme a mí" at bounding box center [192, 96] width 31 height 7
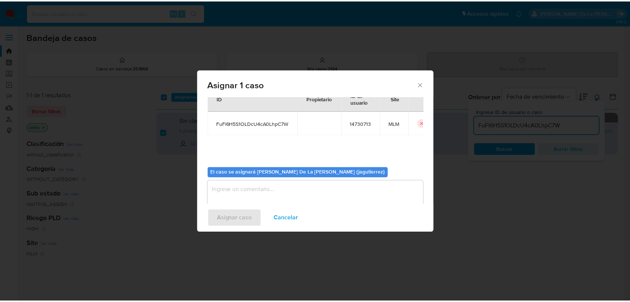
scroll to position [38, 0]
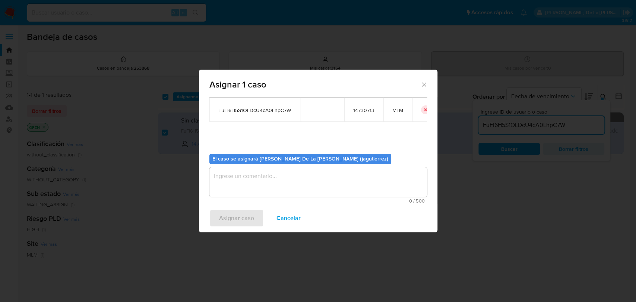
click at [240, 174] on textarea "assign-modal" at bounding box center [318, 182] width 218 height 30
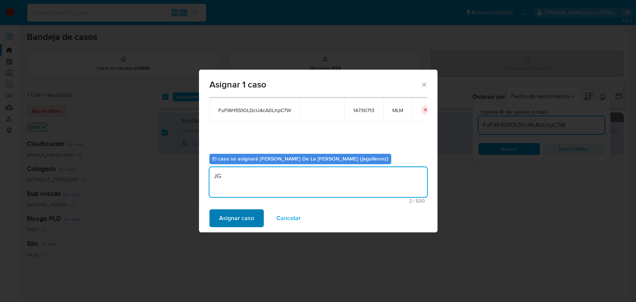
type textarea "JG"
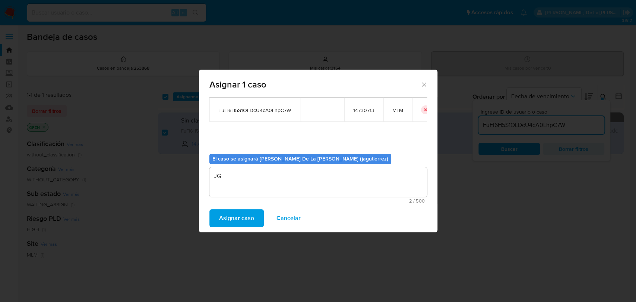
click at [238, 212] on span "Asignar caso" at bounding box center [236, 218] width 35 height 16
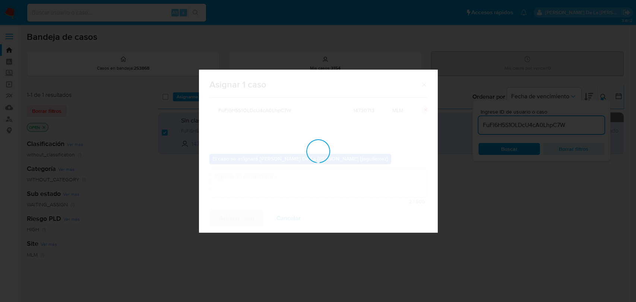
checkbox input "false"
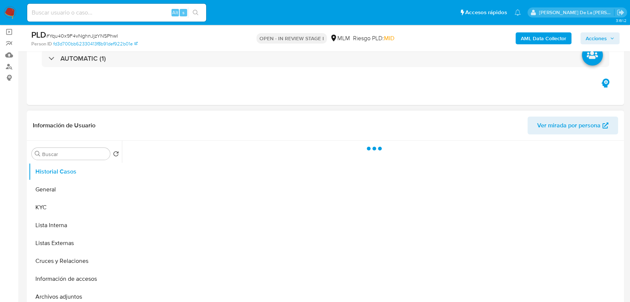
scroll to position [124, 0]
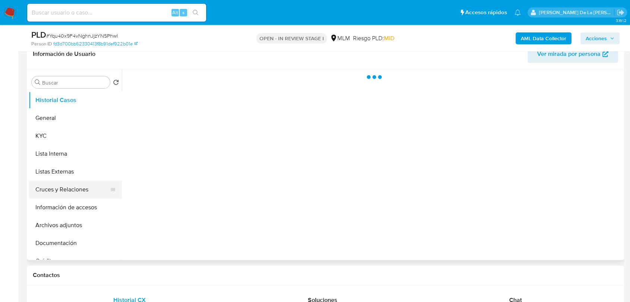
select select "10"
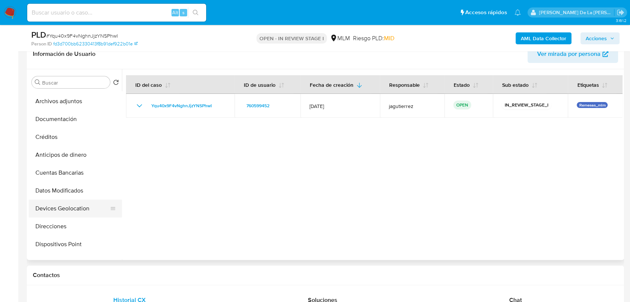
scroll to position [0, 0]
click at [69, 206] on button "Información de accesos" at bounding box center [72, 208] width 87 height 18
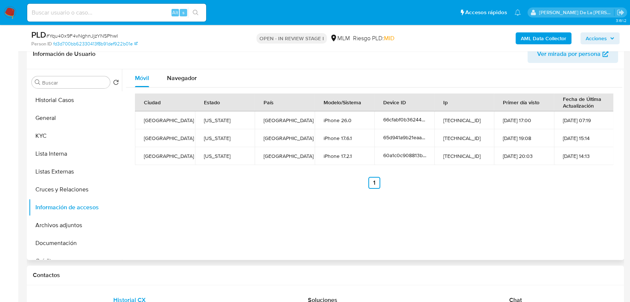
click at [222, 178] on ul "Anterior 1 Siguiente" at bounding box center [374, 183] width 478 height 12
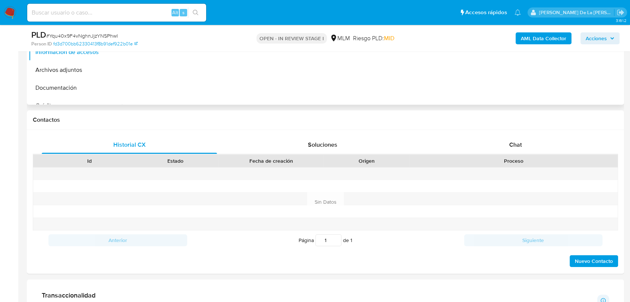
scroll to position [280, 0]
click at [510, 145] on span "Chat" at bounding box center [515, 144] width 13 height 9
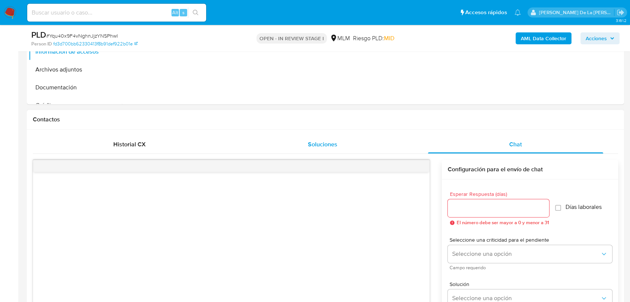
click at [329, 143] on span "Soluciones" at bounding box center [322, 144] width 29 height 9
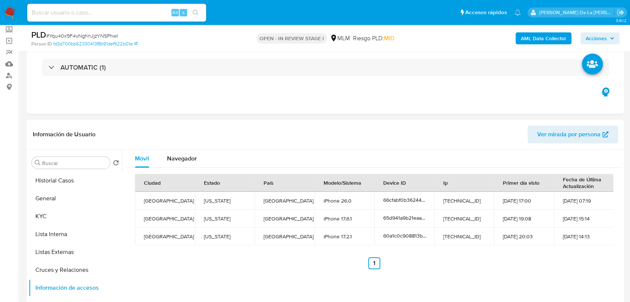
scroll to position [83, 0]
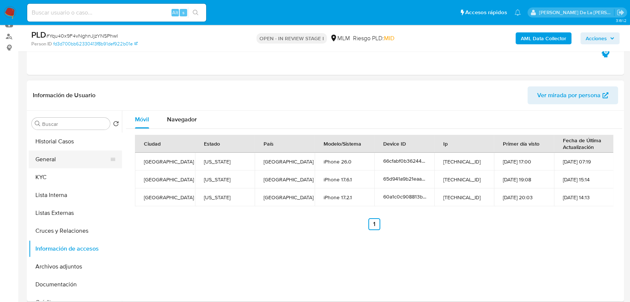
click at [58, 159] on button "General" at bounding box center [72, 160] width 87 height 18
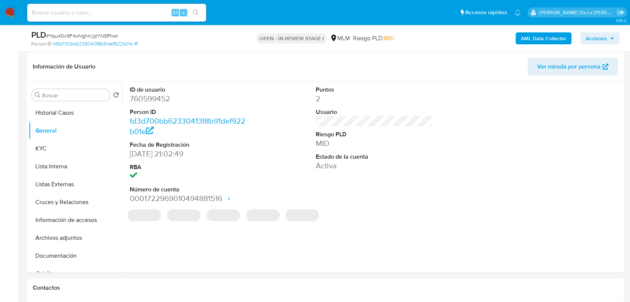
scroll to position [107, 0]
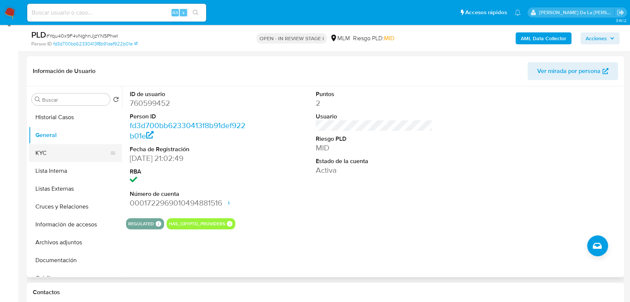
click at [65, 153] on button "KYC" at bounding box center [72, 153] width 87 height 18
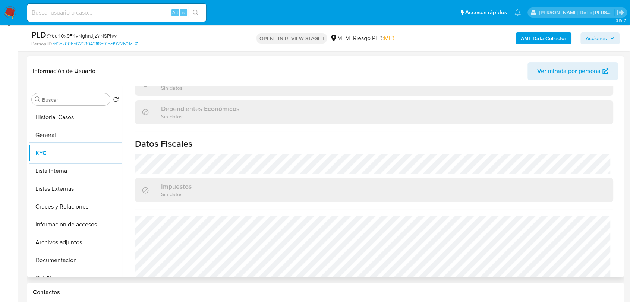
scroll to position [461, 0]
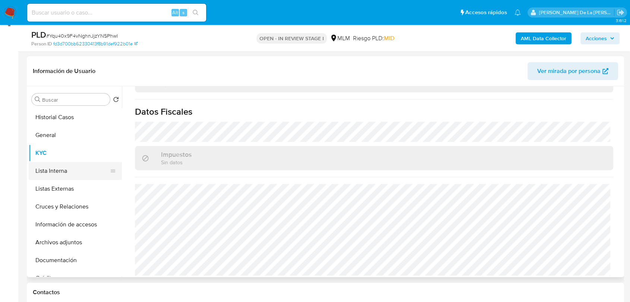
click at [57, 174] on button "Lista Interna" at bounding box center [72, 171] width 87 height 18
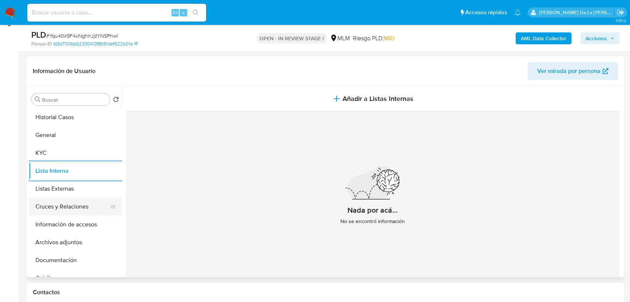
click at [60, 202] on button "Cruces y Relaciones" at bounding box center [72, 207] width 87 height 18
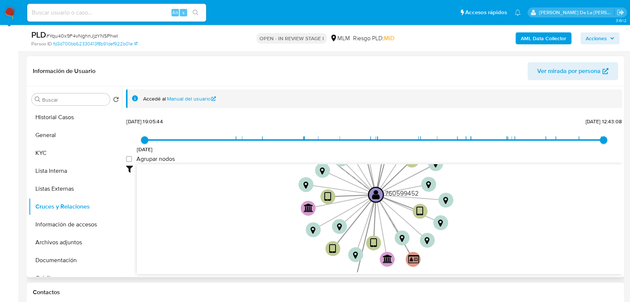
scroll to position [26, 0]
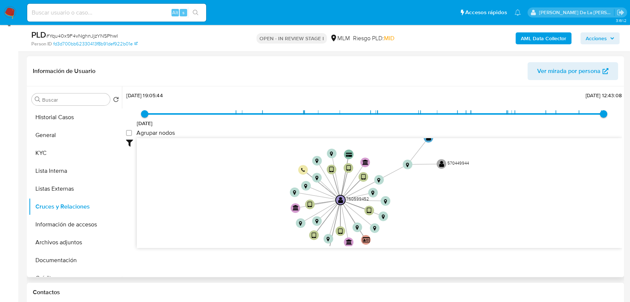
drag, startPoint x: 293, startPoint y: 183, endPoint x: 288, endPoint y: 208, distance: 26.2
click at [288, 208] on icon "device-65d941a9b21eaa8a613195a3  user-760599452  760599452 device-64e37a157a8…" at bounding box center [379, 192] width 485 height 108
click at [70, 223] on button "Información de accesos" at bounding box center [72, 225] width 87 height 18
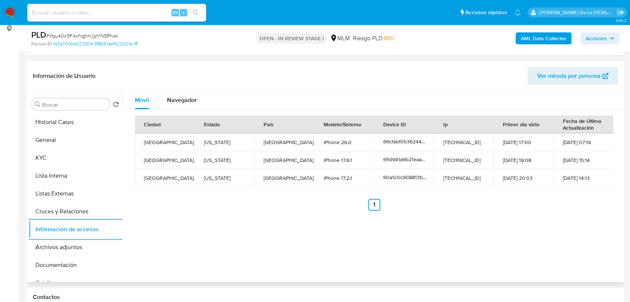
scroll to position [102, 0]
click at [49, 145] on button "General" at bounding box center [72, 140] width 87 height 18
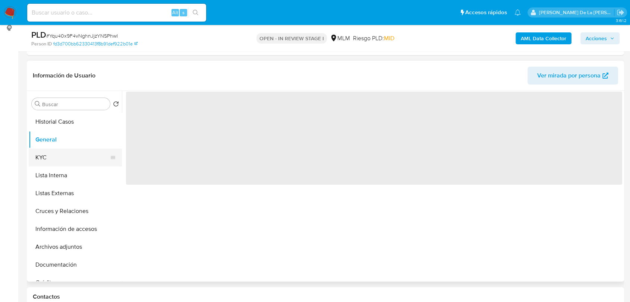
click at [44, 155] on button "KYC" at bounding box center [72, 158] width 87 height 18
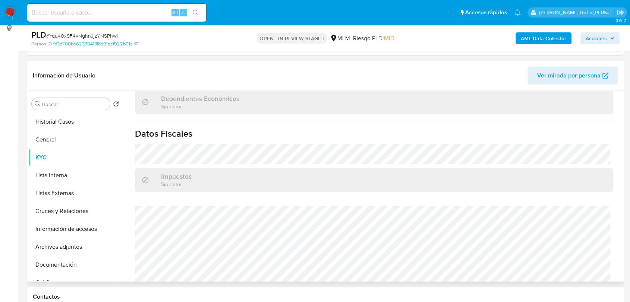
scroll to position [446, 0]
click at [66, 249] on button "Archivos adjuntos" at bounding box center [72, 247] width 87 height 18
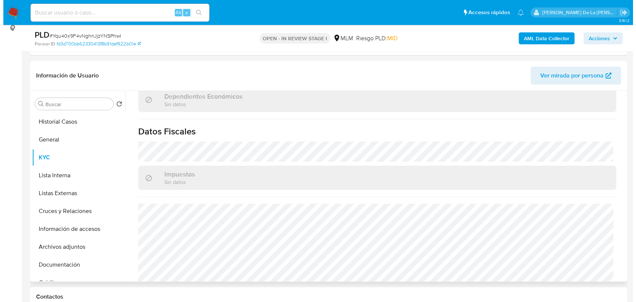
scroll to position [0, 0]
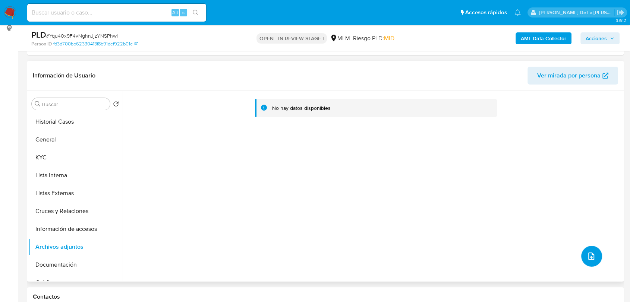
click at [590, 257] on icon "upload-file" at bounding box center [591, 256] width 9 height 9
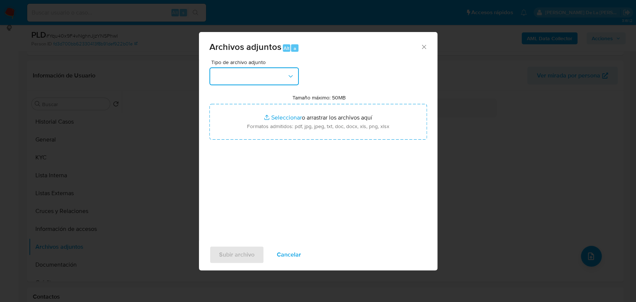
click at [273, 75] on button "button" at bounding box center [253, 76] width 89 height 18
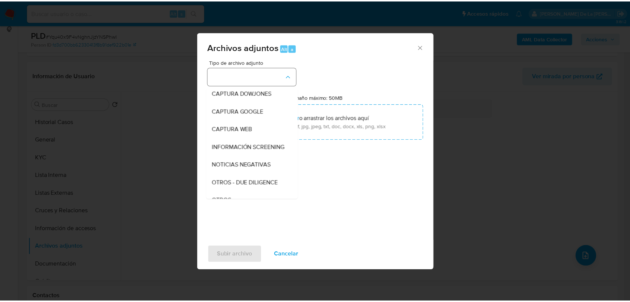
scroll to position [39, 0]
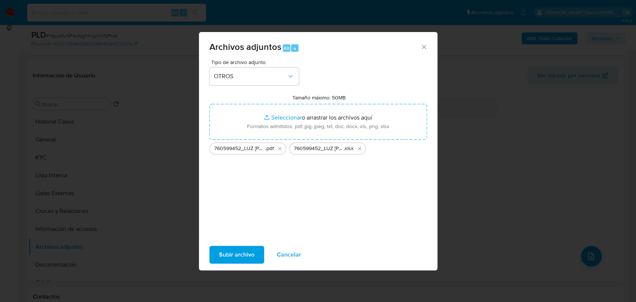
click at [250, 192] on div "Tipo de archivo adjunto OTROS Tamaño máximo: 50MB Seleccionar archivos Seleccio…" at bounding box center [318, 148] width 218 height 176
click at [416, 190] on div "Tipo de archivo adjunto OTROS Tamaño máximo: 50MB Seleccionar archivos Seleccio…" at bounding box center [318, 148] width 218 height 176
click at [219, 255] on span "Subir archivo" at bounding box center [236, 255] width 35 height 16
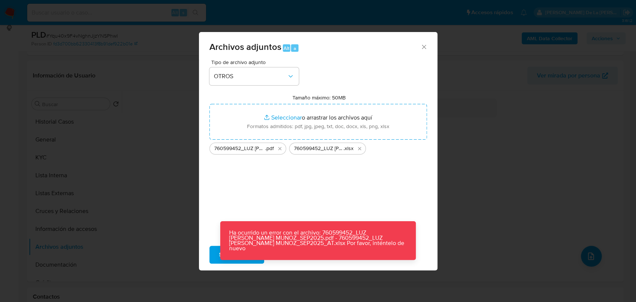
click at [494, 212] on div "Archivos adjuntos Alt a Tipo de archivo adjunto OTROS Tamaño máximo: 50MB Selec…" at bounding box center [318, 151] width 636 height 302
